Goal: Task Accomplishment & Management: Complete application form

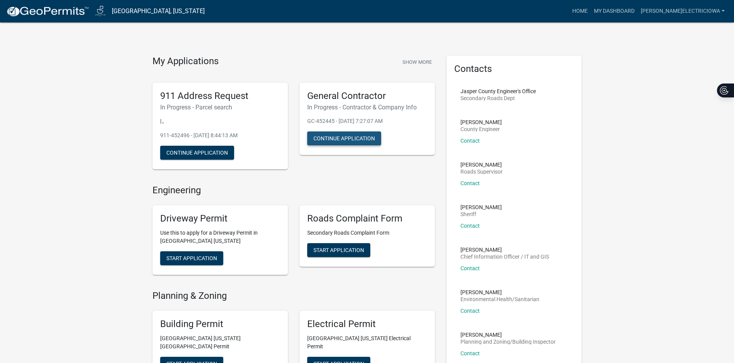
click at [346, 138] on button "Continue Application" at bounding box center [344, 139] width 74 height 14
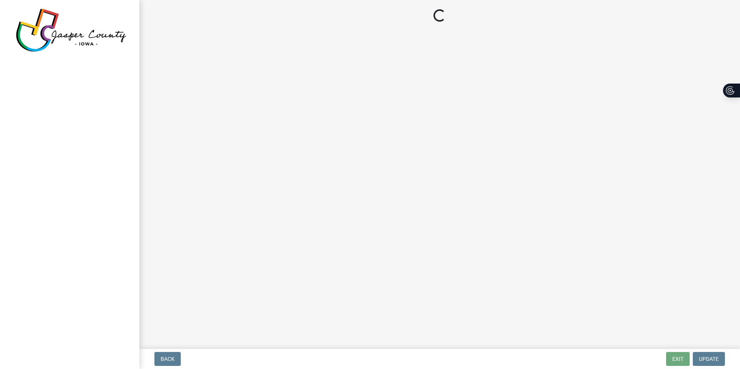
select select "IA"
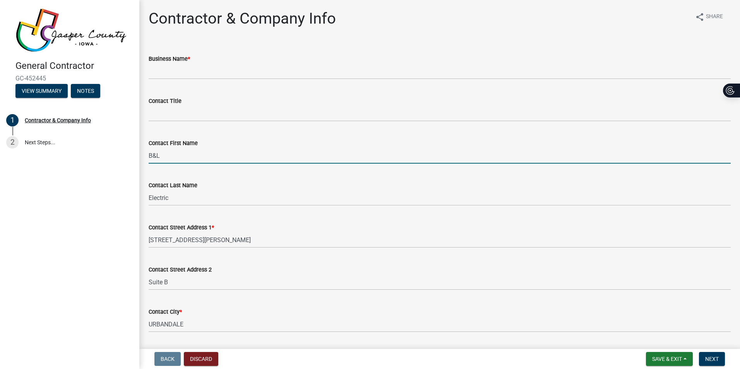
drag, startPoint x: 179, startPoint y: 159, endPoint x: 143, endPoint y: 154, distance: 37.0
click at [143, 154] on div "Contact First Name B&L" at bounding box center [439, 146] width 593 height 36
click at [210, 138] on div "Contact First Name B&L" at bounding box center [440, 146] width 582 height 36
drag, startPoint x: 178, startPoint y: 154, endPoint x: 131, endPoint y: 156, distance: 47.7
click at [131, 156] on div "General Contractor GC-452445 View Summary Notes 1 Contractor & Company Info 2 N…" at bounding box center [370, 184] width 740 height 369
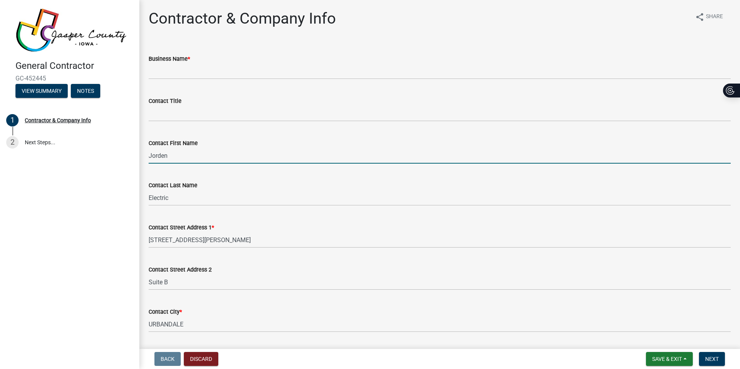
type input "Jorden"
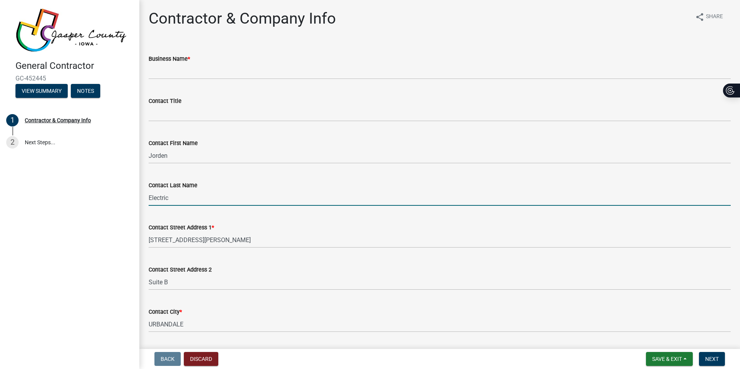
click at [156, 195] on input "Electric" at bounding box center [440, 198] width 582 height 16
drag, startPoint x: 180, startPoint y: 196, endPoint x: 145, endPoint y: 199, distance: 35.4
click at [145, 199] on div "Contact Last Name Electric" at bounding box center [439, 188] width 593 height 36
type input "[PERSON_NAME]"
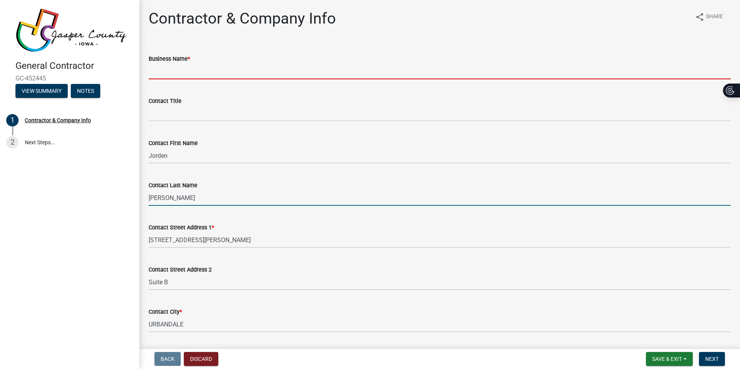
click at [173, 68] on input "Business Name *" at bounding box center [440, 71] width 582 height 16
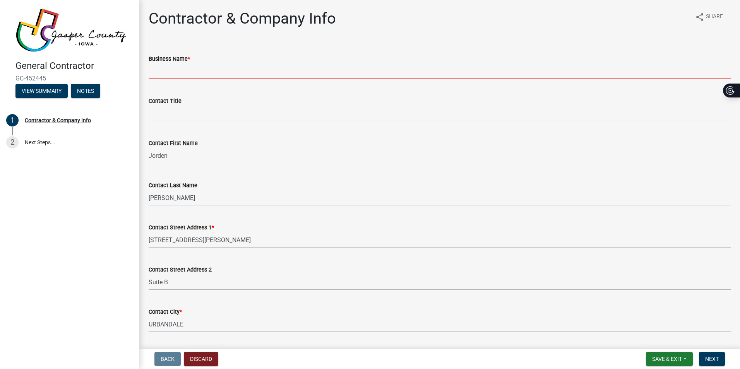
type input "B&L Electric LLC"
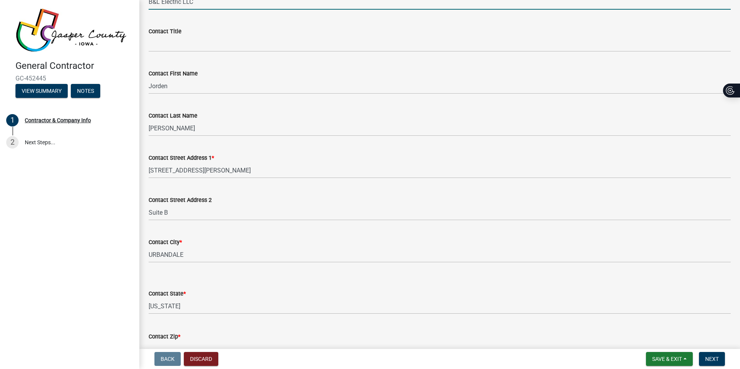
scroll to position [77, 0]
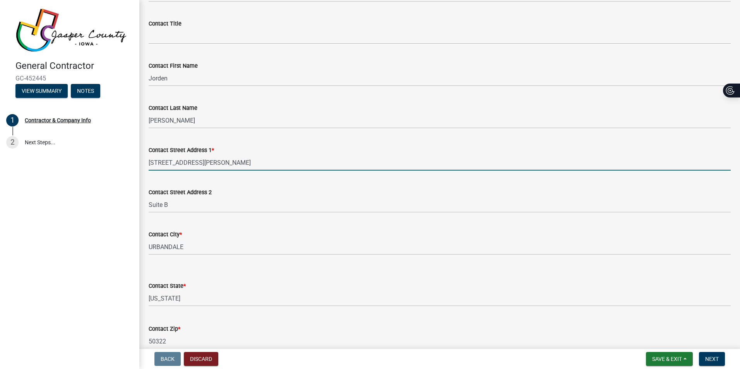
drag, startPoint x: 206, startPoint y: 164, endPoint x: 139, endPoint y: 165, distance: 66.5
click at [139, 165] on div "Contractor & Company Info share Share Business Name * B&L Electric LLC Contact …" at bounding box center [439, 268] width 600 height 672
type input "[STREET_ADDRESS]"
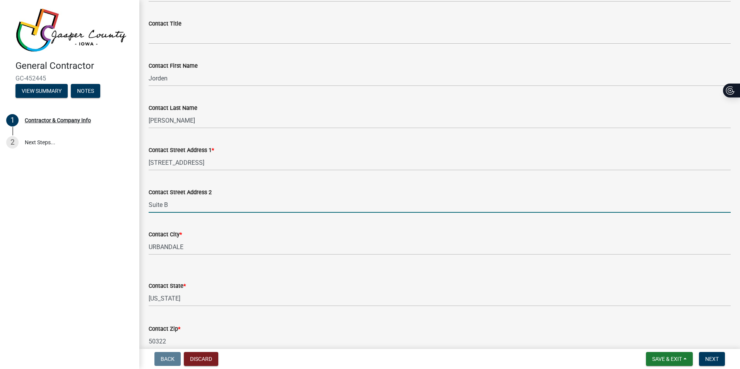
drag, startPoint x: 195, startPoint y: 205, endPoint x: 139, endPoint y: 209, distance: 55.4
click at [139, 209] on div "Contractor & Company Info share Share Business Name * B&L Electric LLC Contact …" at bounding box center [439, 268] width 600 height 672
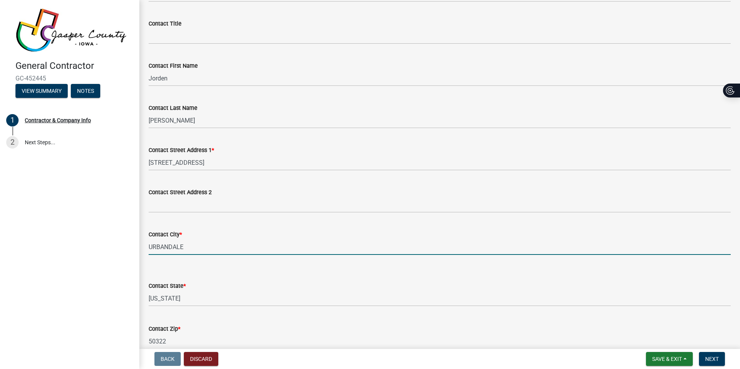
drag, startPoint x: 188, startPoint y: 248, endPoint x: 125, endPoint y: 246, distance: 62.3
click at [125, 246] on div "General Contractor GC-452445 View Summary Notes 1 Contractor & Company Info 2 N…" at bounding box center [370, 184] width 740 height 369
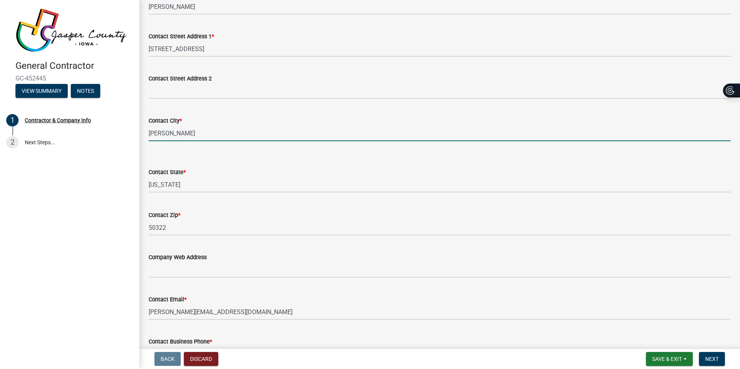
scroll to position [193, 0]
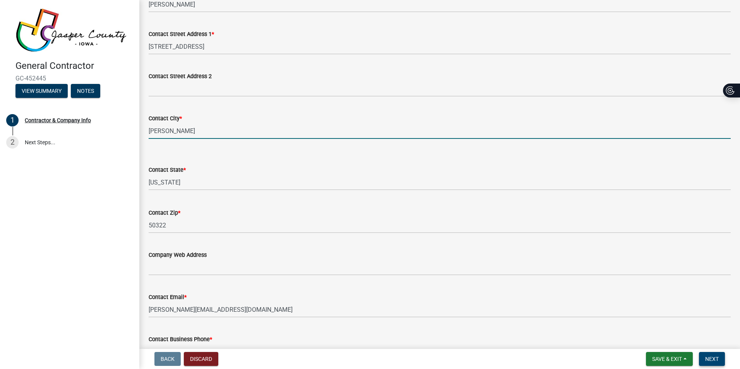
type input "[PERSON_NAME]"
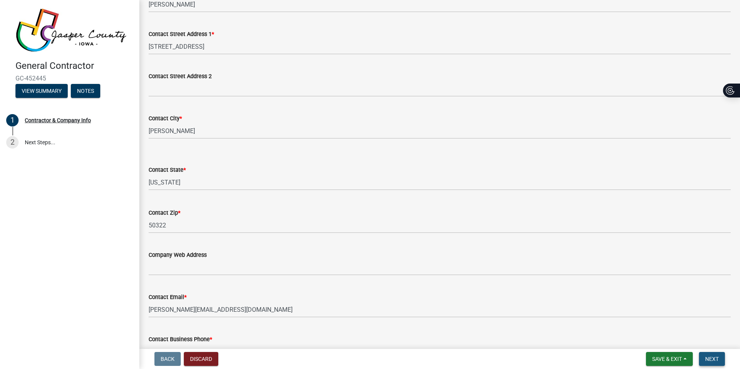
click at [715, 362] on span "Next" at bounding box center [712, 359] width 14 height 6
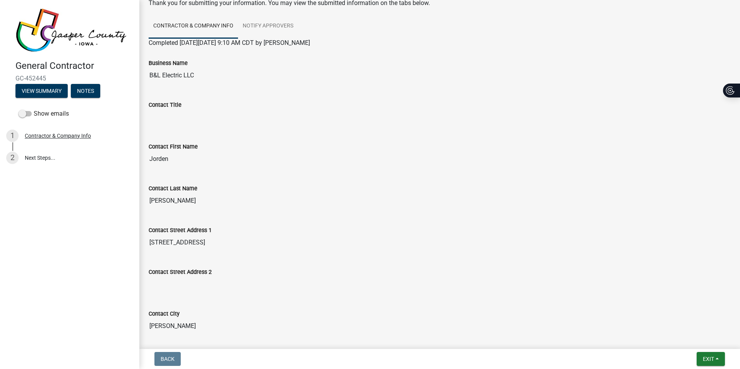
scroll to position [0, 0]
